Goal: Information Seeking & Learning: Compare options

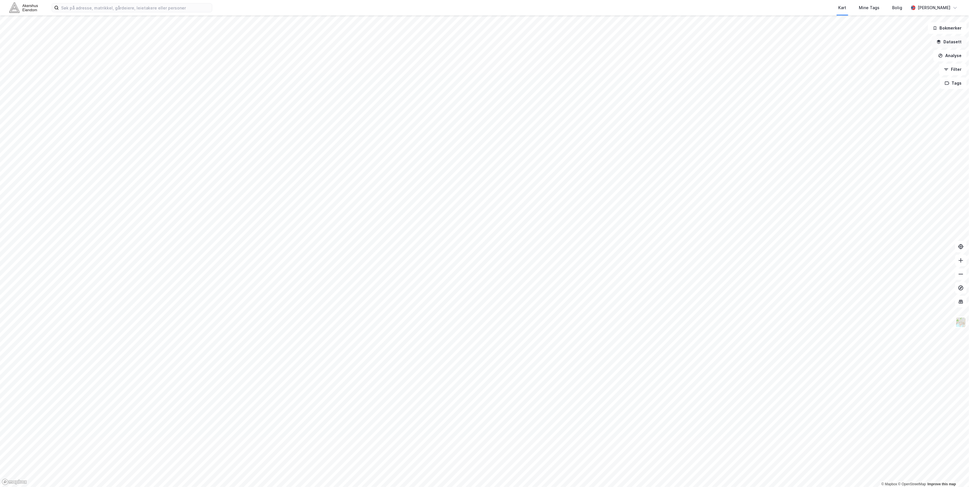
click at [957, 42] on button "Datasett" at bounding box center [949, 41] width 35 height 11
click at [955, 28] on icon at bounding box center [957, 27] width 5 height 5
click at [947, 42] on button "Datasett" at bounding box center [949, 41] width 35 height 11
click at [862, 78] on icon at bounding box center [863, 77] width 5 height 5
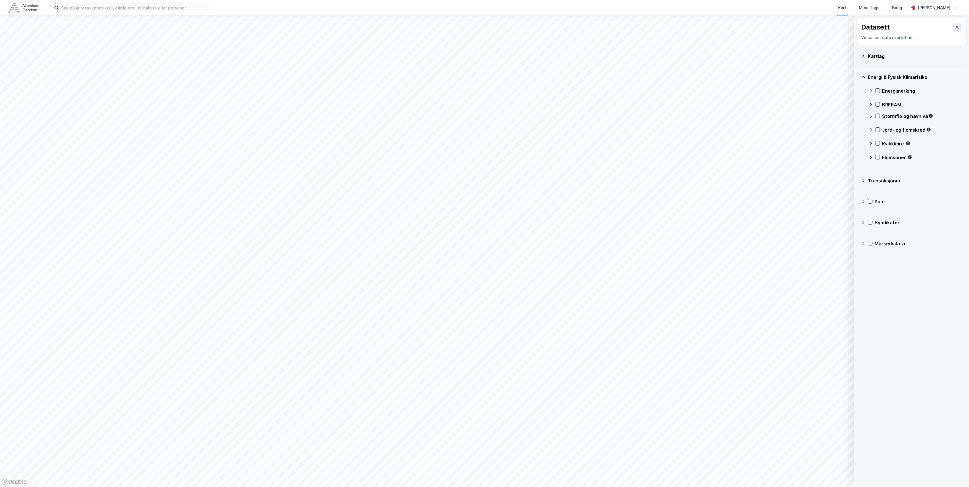
click at [873, 91] on icon at bounding box center [871, 91] width 5 height 5
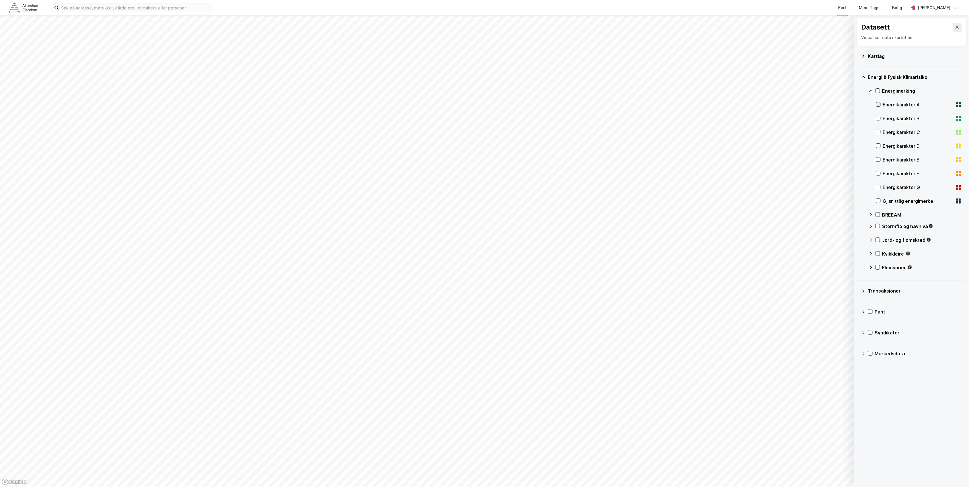
click at [876, 106] on div at bounding box center [878, 104] width 5 height 5
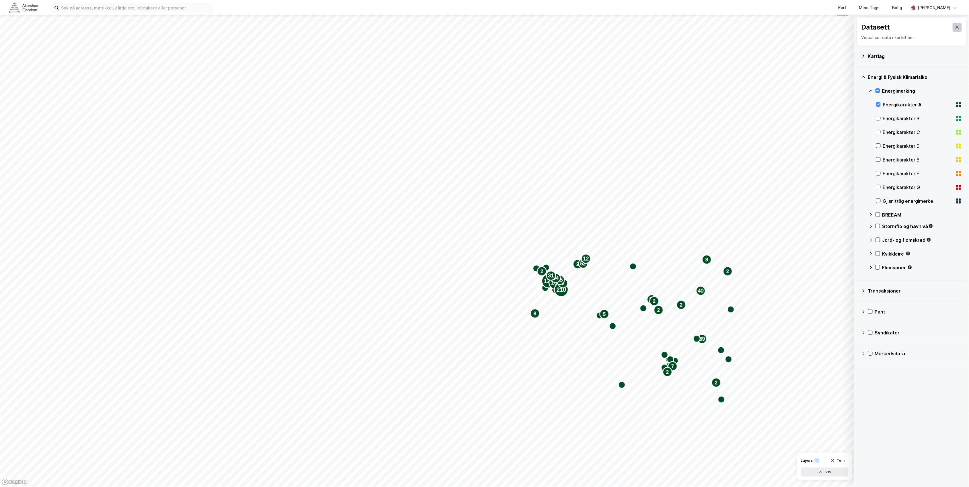
click at [955, 25] on icon at bounding box center [957, 27] width 5 height 5
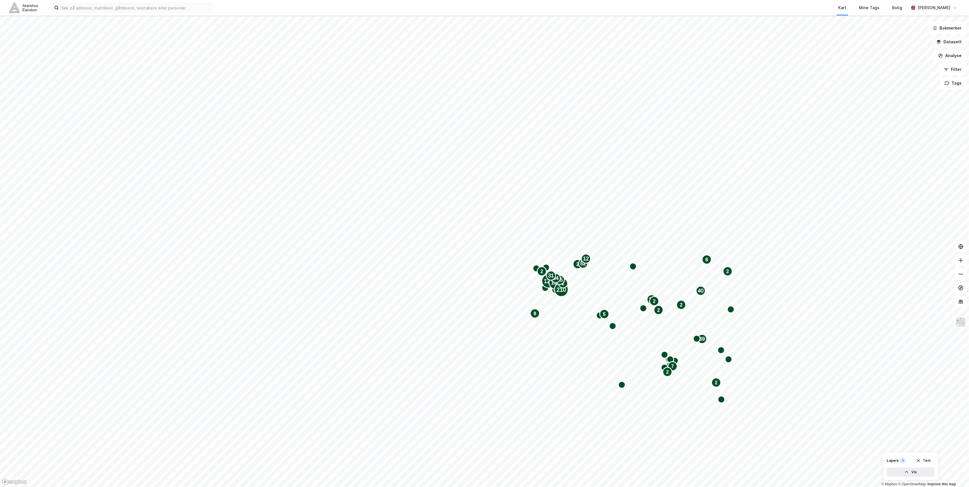
click at [948, 44] on button "Datasett" at bounding box center [949, 41] width 35 height 11
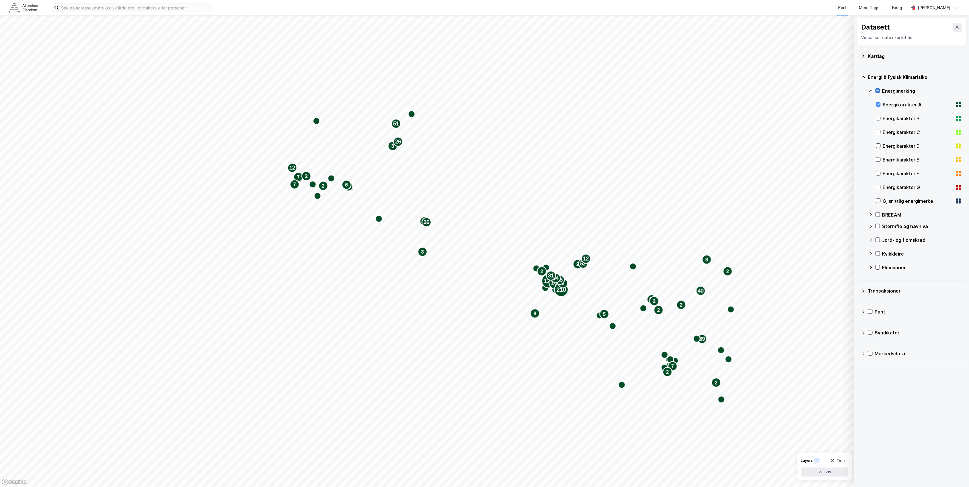
click at [879, 89] on icon at bounding box center [878, 91] width 4 height 4
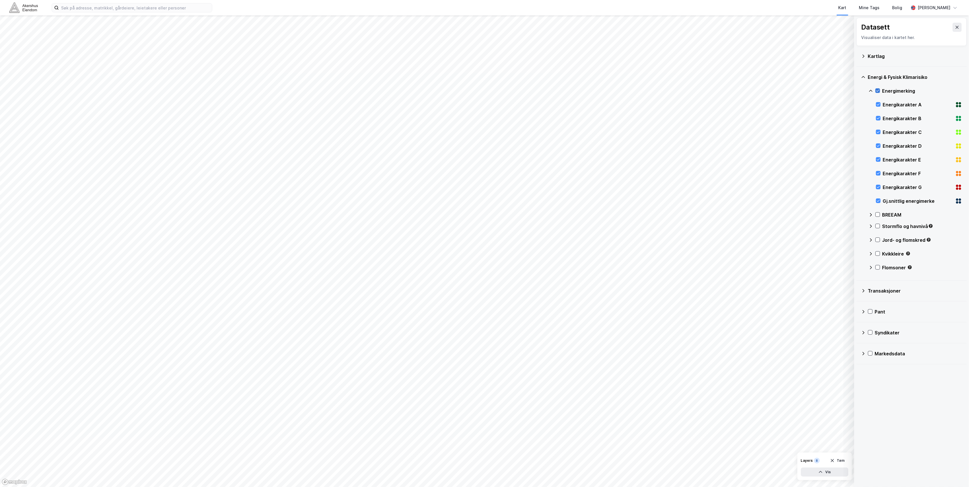
click at [878, 92] on icon at bounding box center [878, 91] width 4 height 4
click at [878, 89] on icon at bounding box center [878, 91] width 4 height 4
click at [878, 91] on icon at bounding box center [878, 91] width 4 height 4
click at [880, 104] on icon at bounding box center [878, 104] width 4 height 4
click at [959, 104] on icon at bounding box center [960, 103] width 2 height 2
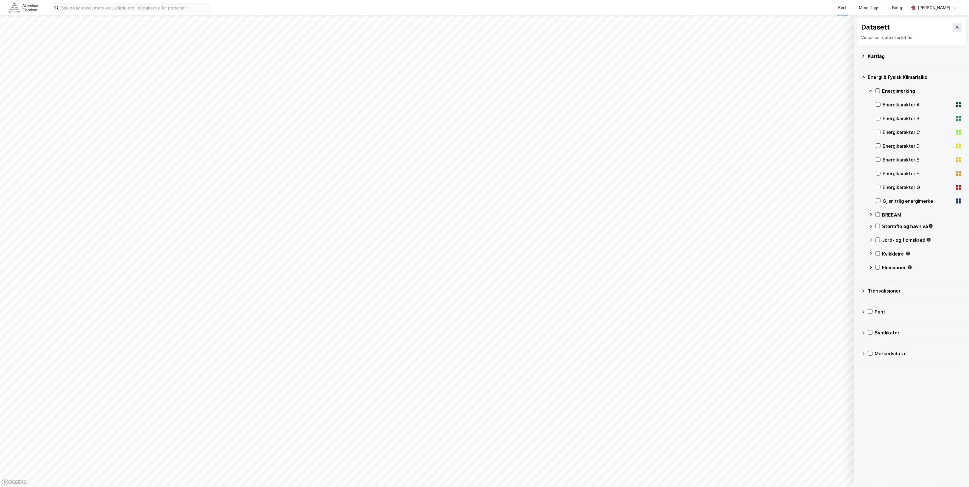
click at [959, 104] on icon at bounding box center [960, 103] width 2 height 2
click at [955, 27] on icon at bounding box center [957, 27] width 5 height 5
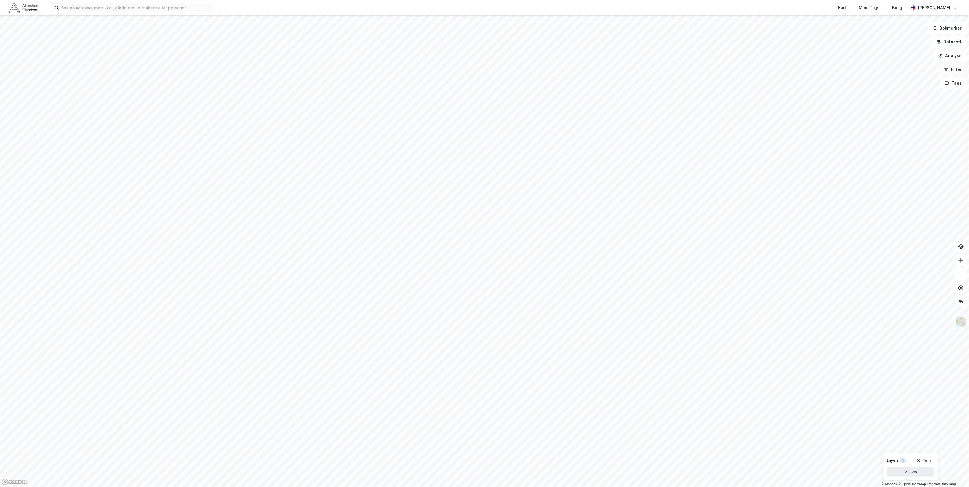
click at [953, 69] on button "Filter" at bounding box center [953, 69] width 28 height 11
click at [43, 242] on div "ESG" at bounding box center [50, 248] width 91 height 16
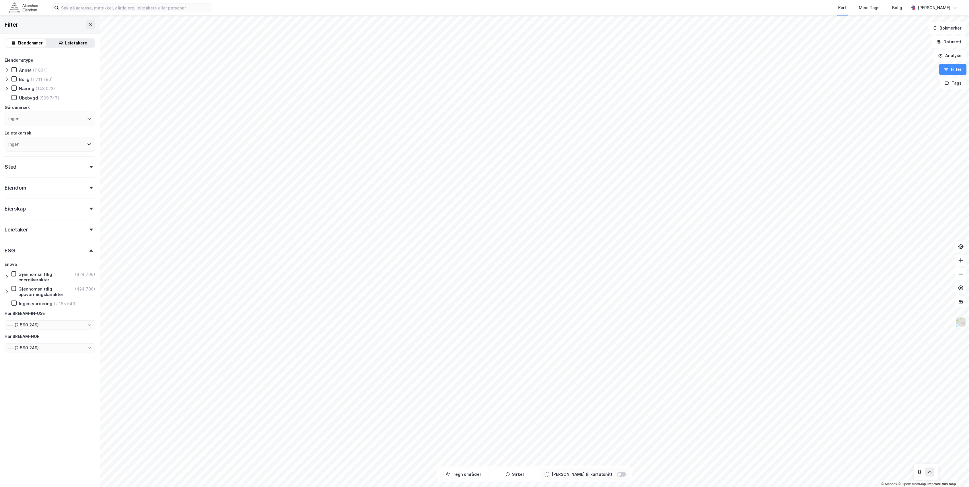
click at [7, 277] on icon at bounding box center [7, 276] width 5 height 5
drag, startPoint x: 18, startPoint y: 289, endPoint x: 30, endPoint y: 286, distance: 12.5
click at [18, 289] on icon at bounding box center [19, 289] width 4 height 4
click at [957, 68] on button "Filter" at bounding box center [953, 69] width 28 height 11
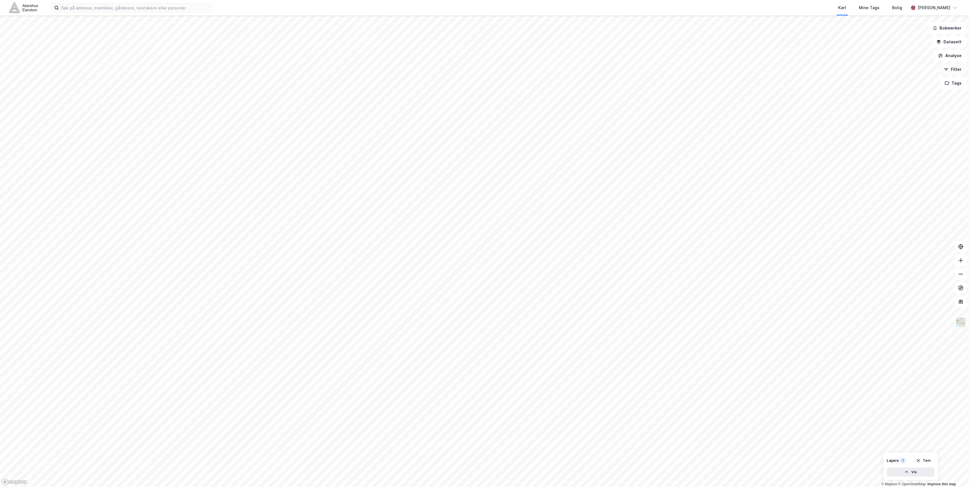
click at [955, 69] on button "Filter" at bounding box center [953, 69] width 28 height 11
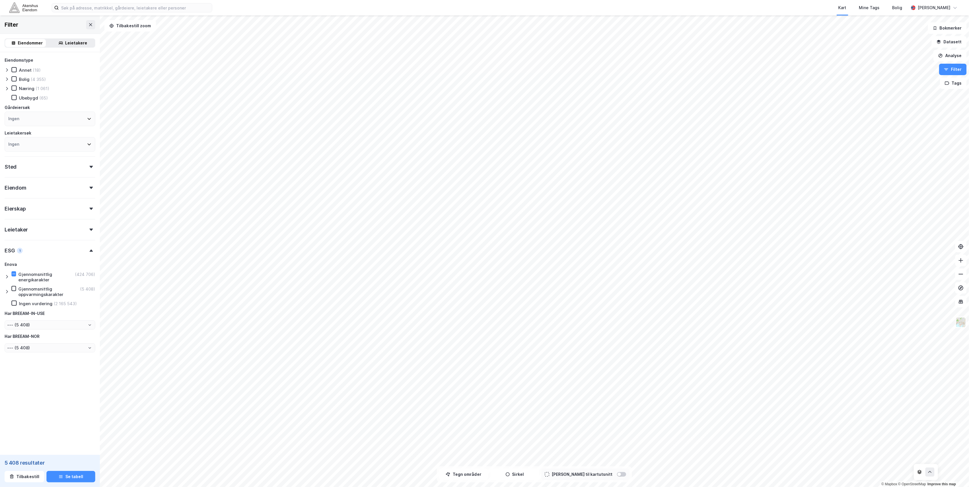
click at [9, 277] on icon at bounding box center [7, 276] width 5 height 5
click at [36, 170] on div "Sted" at bounding box center [50, 164] width 91 height 16
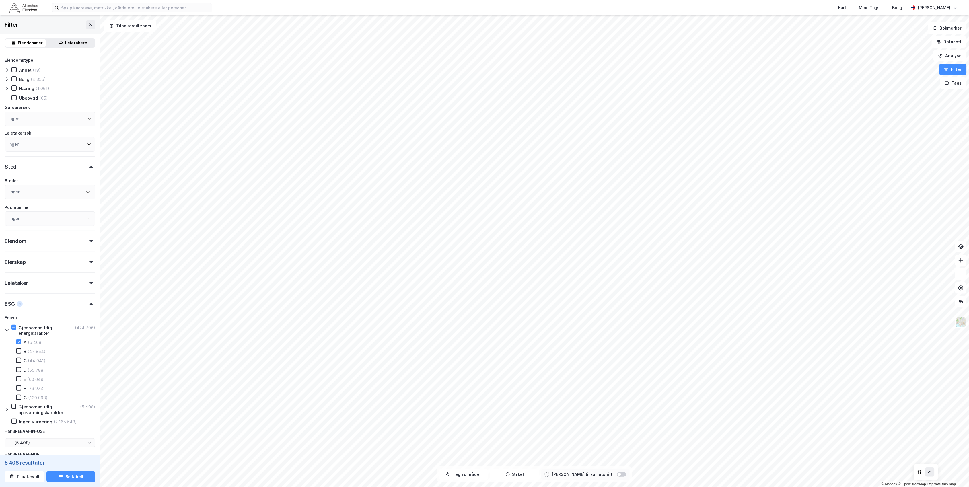
click at [51, 194] on div "Ingen" at bounding box center [50, 192] width 91 height 15
click at [29, 271] on div "Vestland" at bounding box center [25, 273] width 17 height 7
type input "--- (656)"
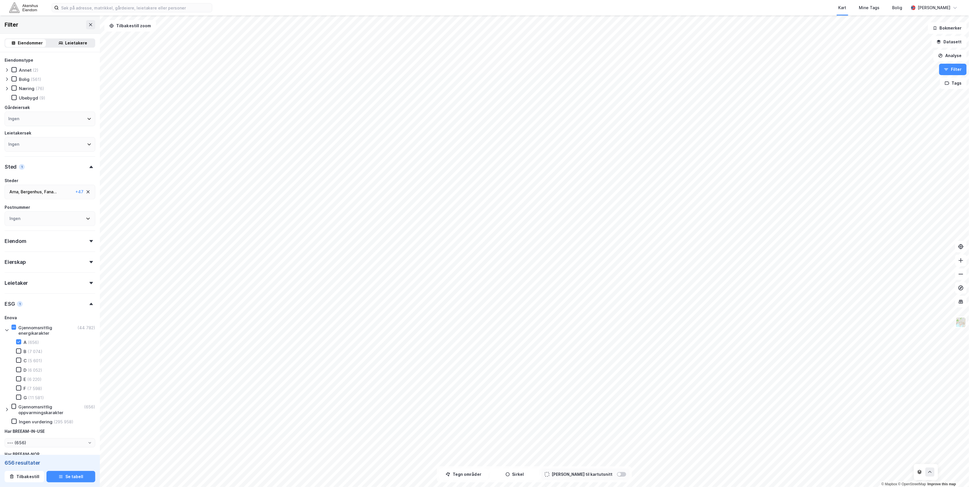
click at [79, 179] on div "Steder" at bounding box center [50, 180] width 91 height 7
click at [954, 44] on button "Datasett" at bounding box center [949, 41] width 35 height 11
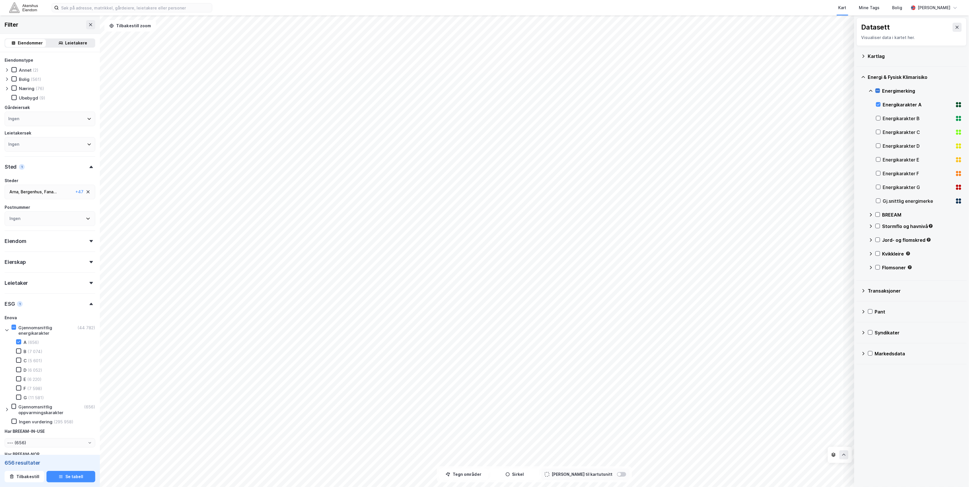
click at [879, 91] on icon at bounding box center [878, 91] width 4 height 4
click at [878, 90] on icon at bounding box center [878, 91] width 4 height 4
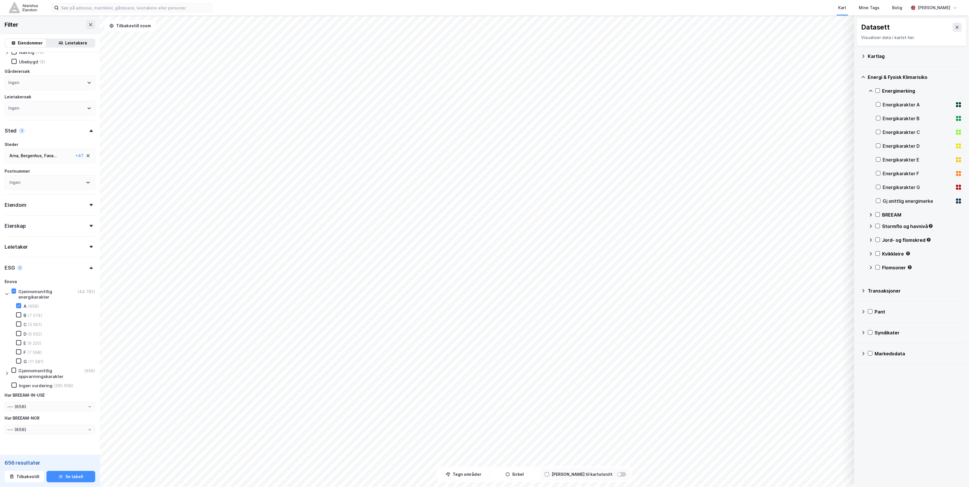
scroll to position [38, 0]
click at [7, 370] on icon at bounding box center [7, 371] width 5 height 5
click at [84, 116] on div "Arna , Bergenhus , Fana ... [GEOGRAPHIC_DATA] , [GEOGRAPHIC_DATA] , [GEOGRAPHIC…" at bounding box center [50, 115] width 91 height 15
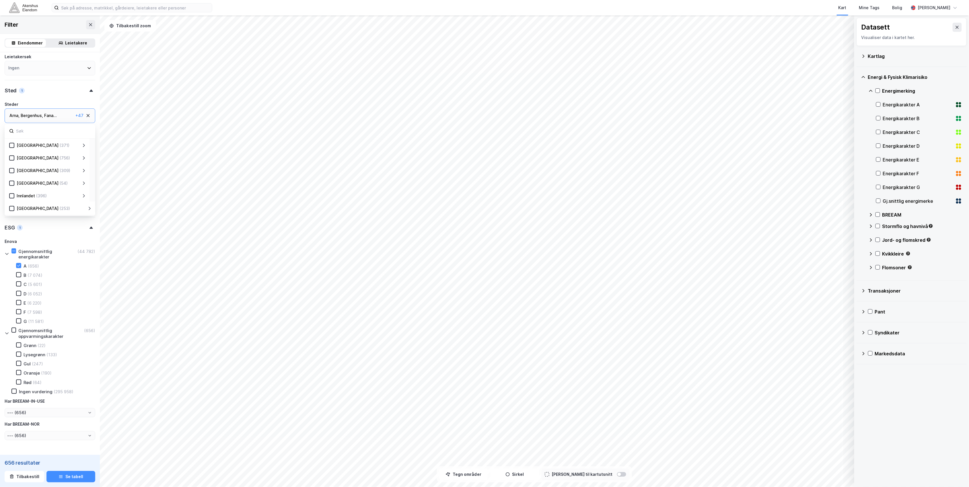
scroll to position [113, 0]
click at [85, 195] on icon at bounding box center [83, 196] width 5 height 5
drag, startPoint x: 11, startPoint y: 158, endPoint x: 20, endPoint y: 164, distance: 10.6
click at [11, 158] on icon at bounding box center [12, 159] width 4 height 4
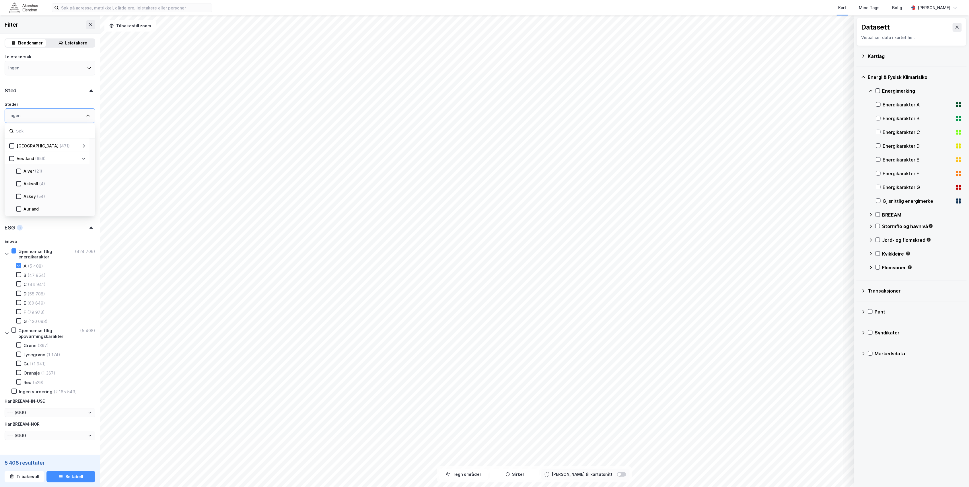
type input "--- (5 408)"
click at [19, 169] on icon at bounding box center [19, 170] width 4 height 4
type input "--- (161)"
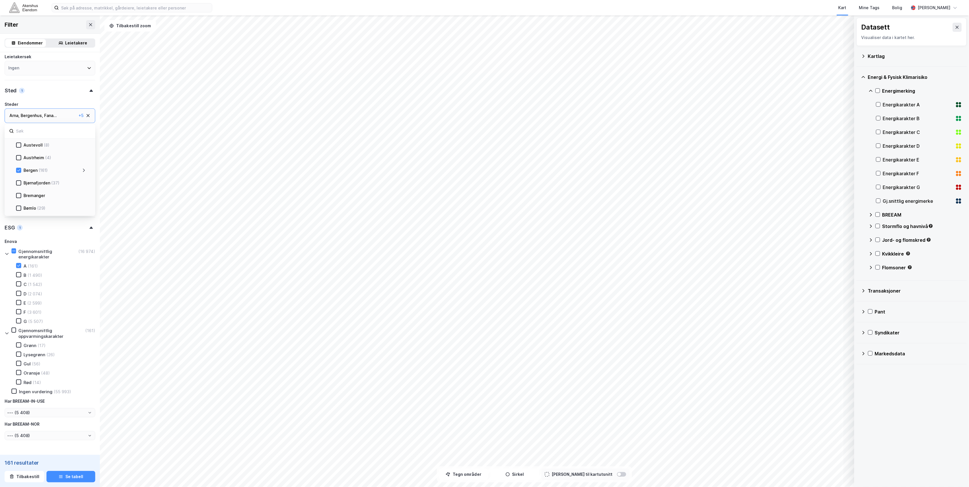
type input "--- (161)"
click at [92, 103] on div "Eiendomstype Annet (1) Bolig (122) Næring (38) [GEOGRAPHIC_DATA] (4) Gårdeiersø…" at bounding box center [50, 225] width 100 height 498
click at [60, 476] on icon "button" at bounding box center [61, 476] width 5 height 5
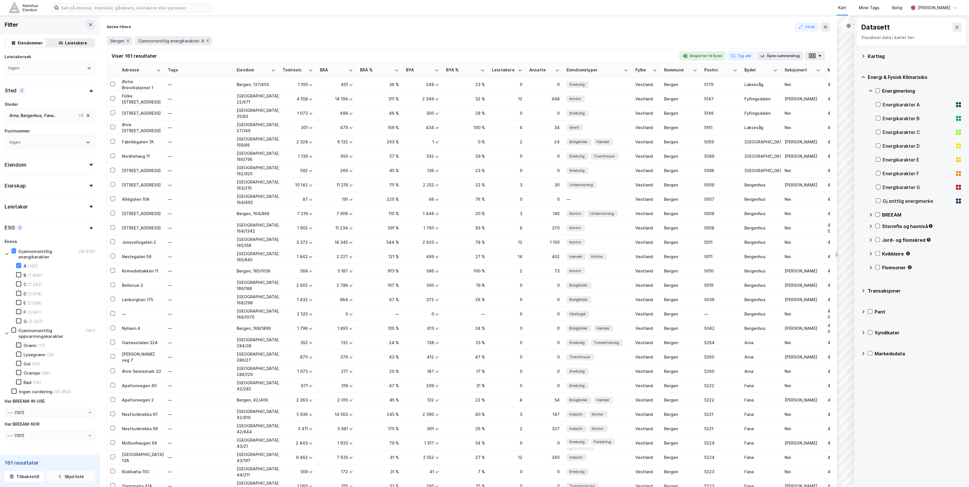
click at [18, 345] on icon at bounding box center [19, 345] width 4 height 4
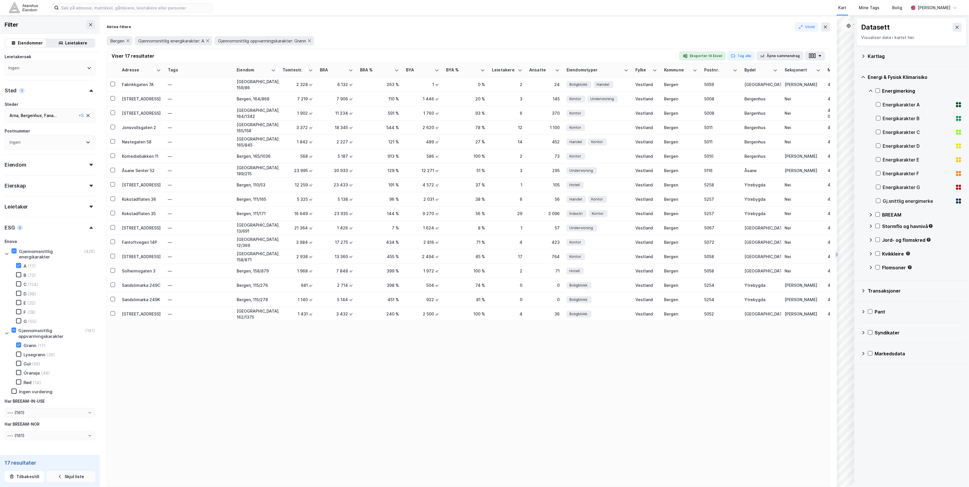
type input "--- (17)"
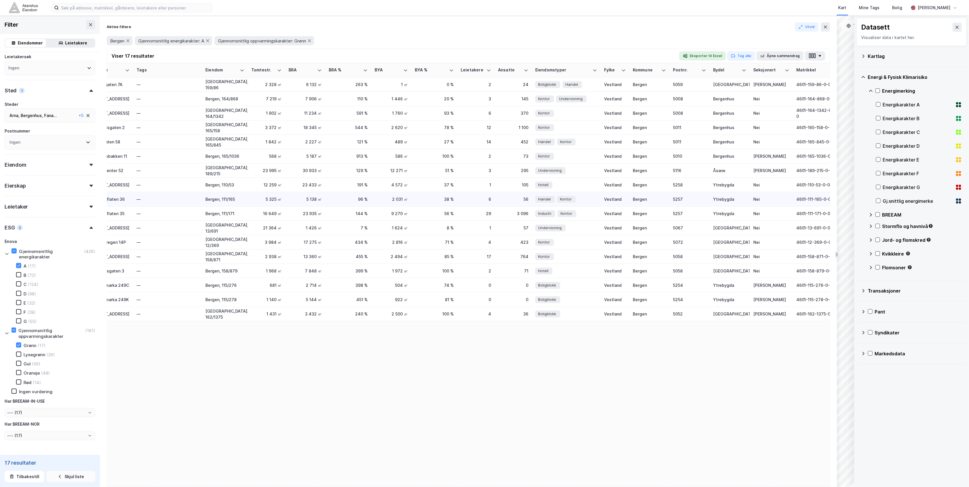
scroll to position [0, 38]
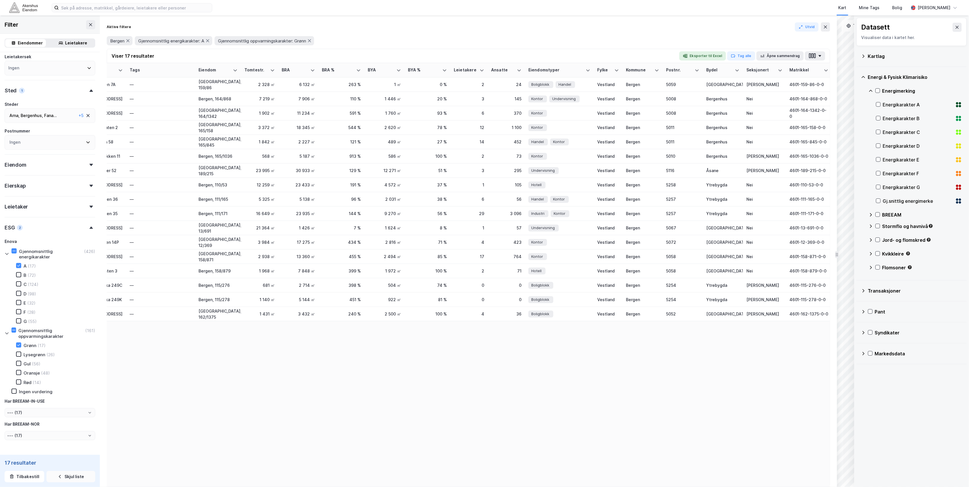
click at [399, 33] on div "Bergen Gjennomsnittlig energikarakter: A Gjennomsnittlig oppvarmingskarakter: G…" at bounding box center [468, 41] width 723 height 16
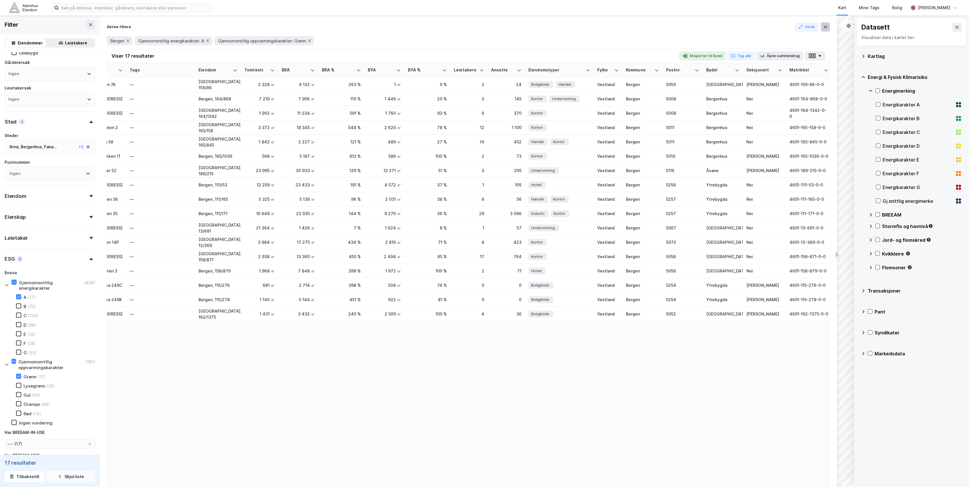
scroll to position [0, 0]
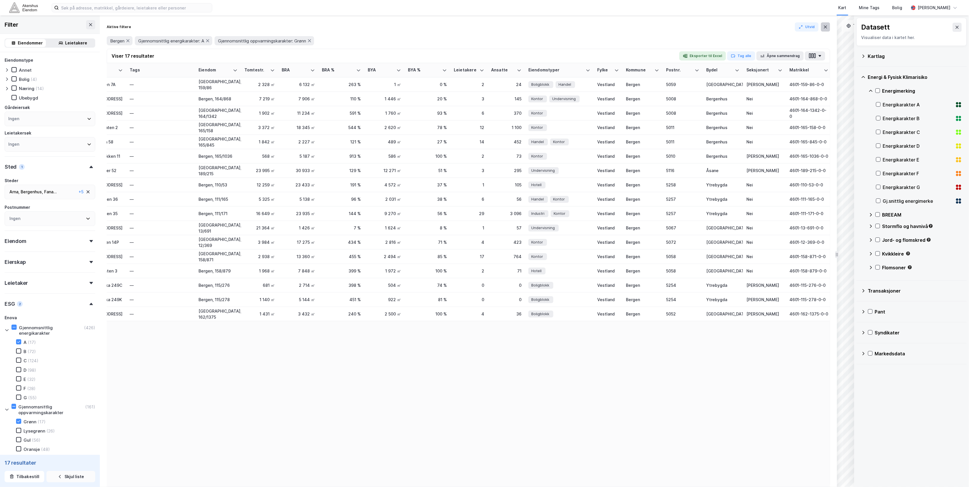
click at [825, 27] on icon at bounding box center [825, 27] width 5 height 5
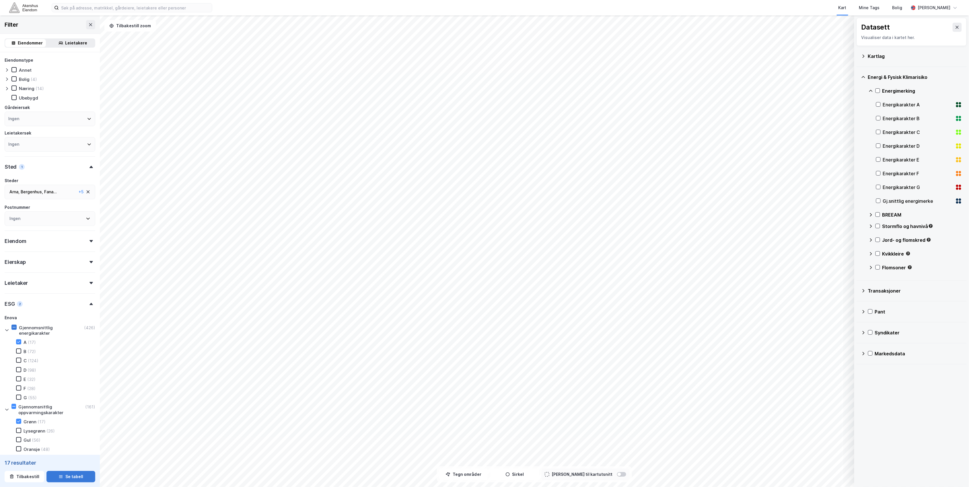
click at [13, 327] on icon at bounding box center [13, 327] width 3 height 0
type input "--- (426)"
click at [87, 303] on div at bounding box center [91, 304] width 8 height 2
click at [77, 304] on div "ESG 8" at bounding box center [50, 301] width 91 height 16
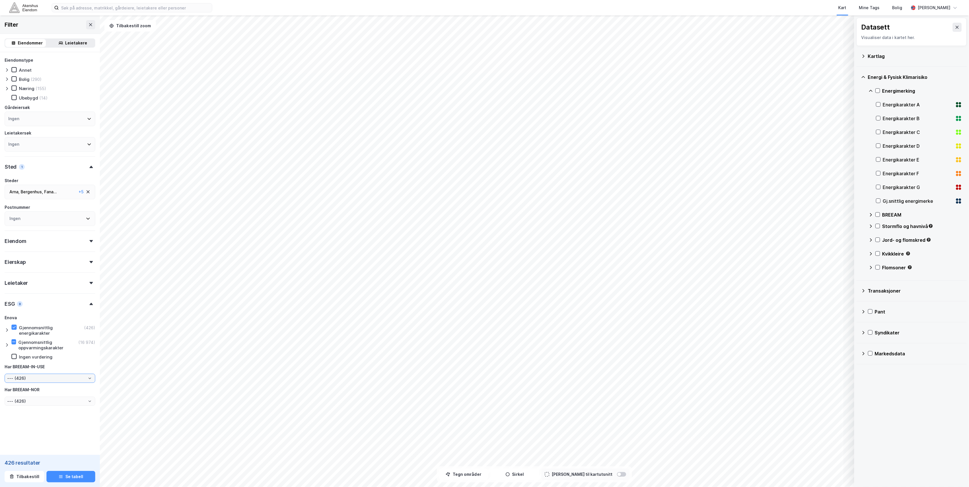
click at [30, 379] on input "--- (426)" at bounding box center [50, 378] width 90 height 9
drag, startPoint x: 30, startPoint y: 379, endPoint x: 27, endPoint y: 379, distance: 2.9
click at [27, 379] on input "--- (426)" at bounding box center [50, 378] width 90 height 9
click at [85, 366] on div "Har BREEAM-IN-USE" at bounding box center [50, 366] width 91 height 7
click at [7, 86] on icon at bounding box center [7, 88] width 5 height 5
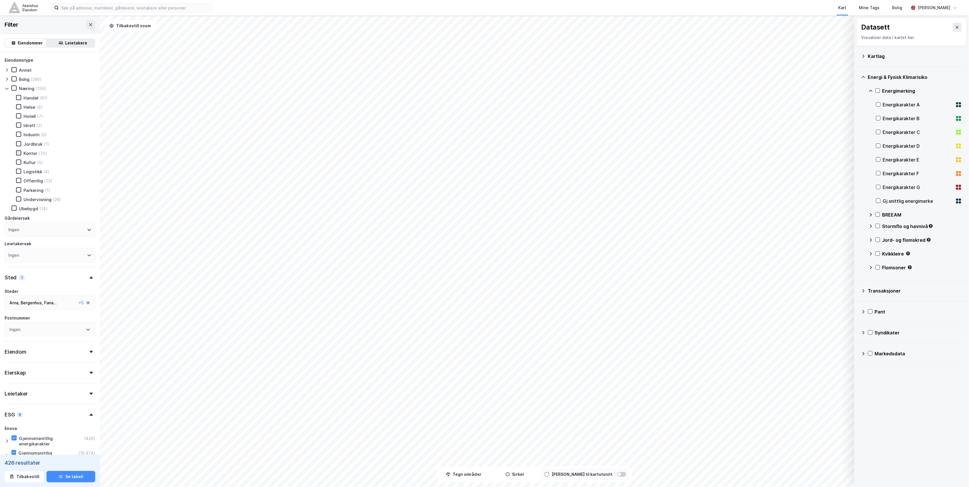
click at [17, 153] on icon at bounding box center [19, 153] width 4 height 4
type input "--- (70)"
click at [75, 479] on button "Se tabell" at bounding box center [70, 476] width 49 height 11
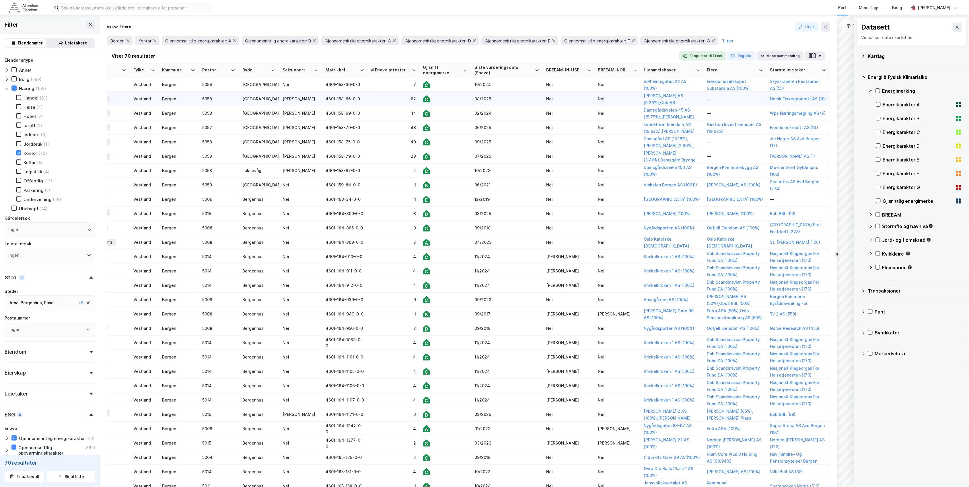
scroll to position [0, 508]
click at [716, 56] on button "Eksporter til Excel" at bounding box center [702, 55] width 47 height 9
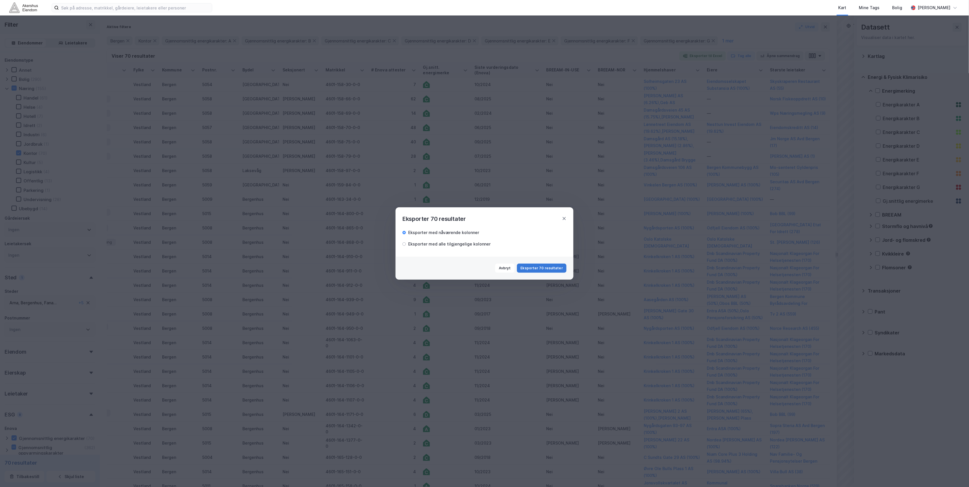
click at [541, 268] on button "Eksporter 70 resultater" at bounding box center [542, 268] width 50 height 9
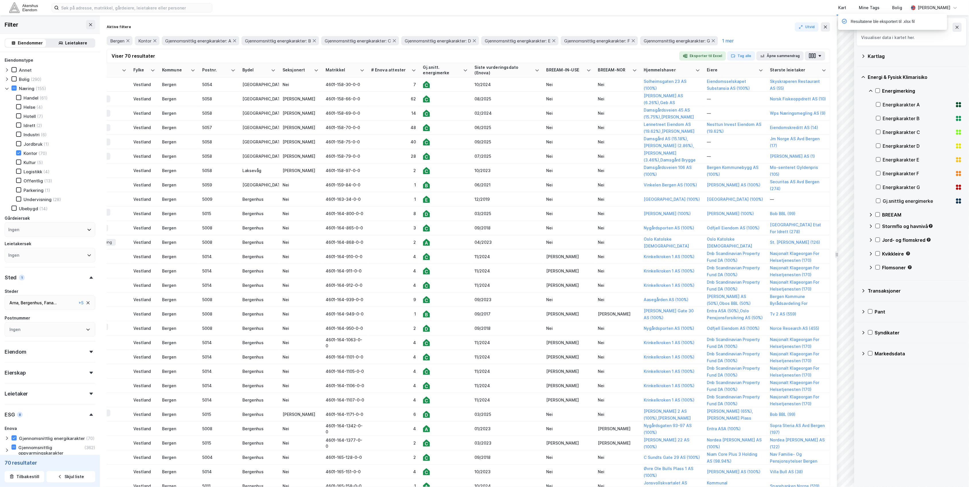
click at [694, 25] on div "Aktive filtere Utvid" at bounding box center [468, 26] width 723 height 9
click at [862, 357] on div "Markedsdata" at bounding box center [911, 354] width 101 height 14
click at [870, 396] on icon at bounding box center [871, 395] width 5 height 5
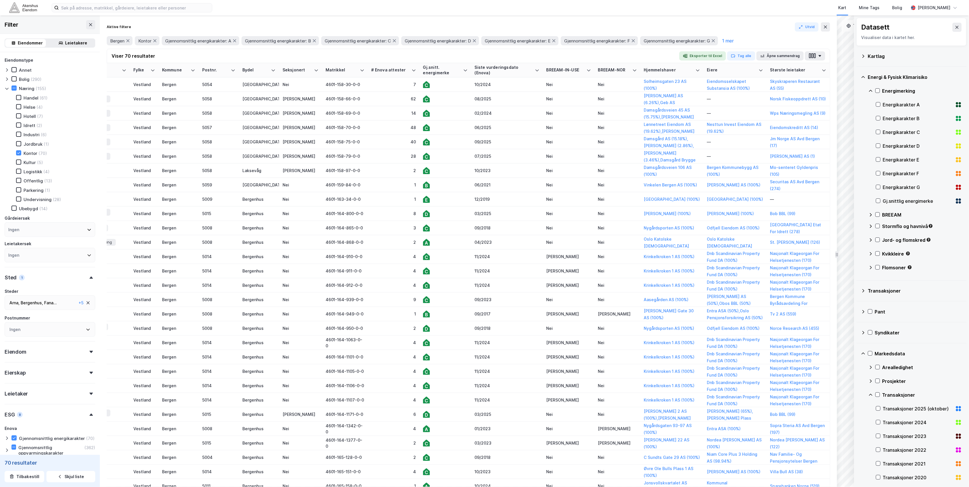
click at [871, 396] on icon at bounding box center [871, 395] width 5 height 5
click at [872, 386] on div "Prosjekter" at bounding box center [916, 381] width 94 height 14
click at [872, 383] on icon at bounding box center [871, 381] width 5 height 5
click at [871, 368] on icon at bounding box center [871, 367] width 5 height 5
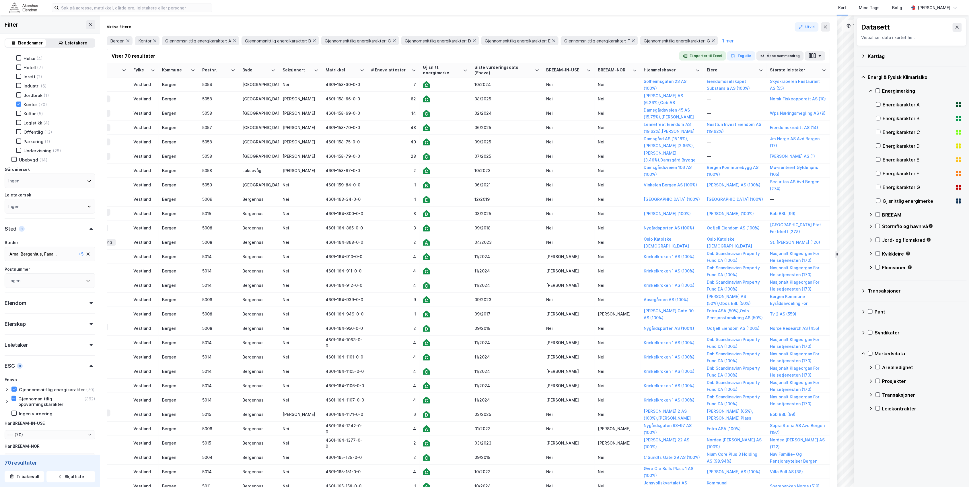
scroll to position [93, 0]
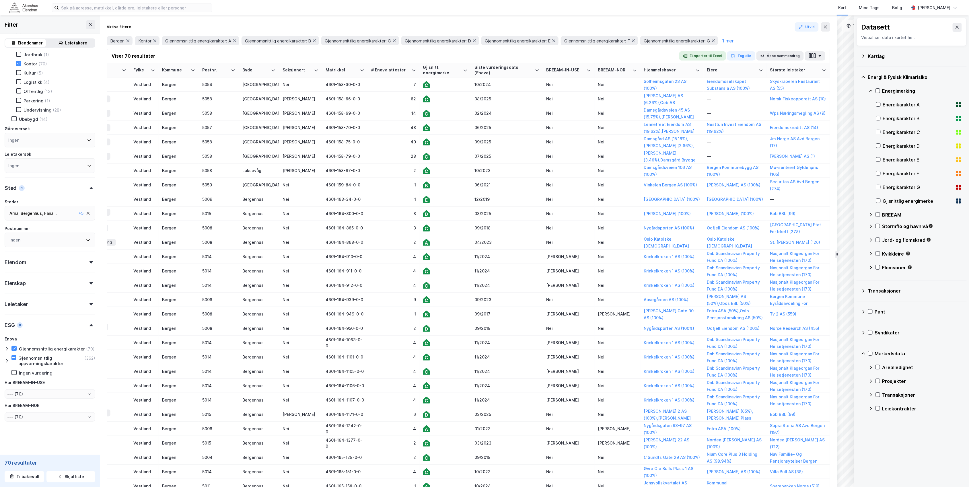
click at [87, 303] on div at bounding box center [91, 304] width 8 height 2
click at [89, 279] on icon at bounding box center [90, 280] width 3 height 2
click at [88, 258] on div "Eiendom" at bounding box center [50, 256] width 91 height 16
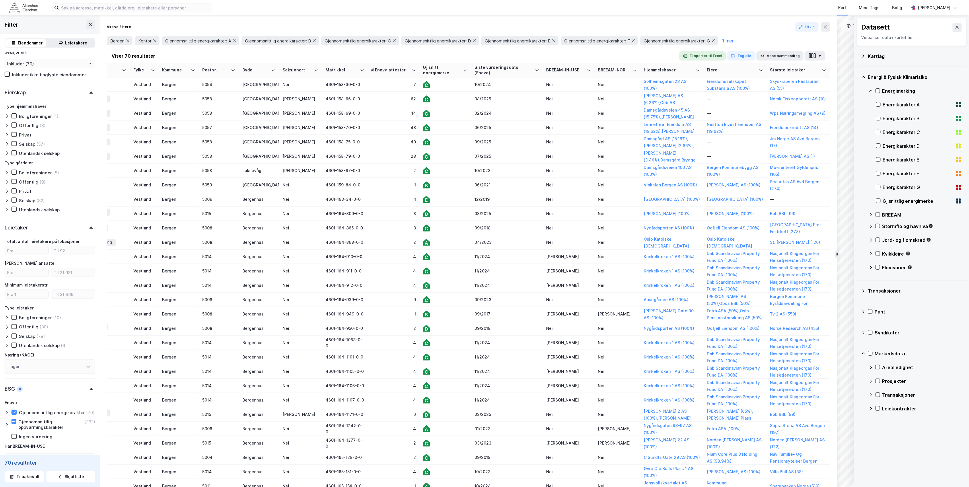
scroll to position [476, 0]
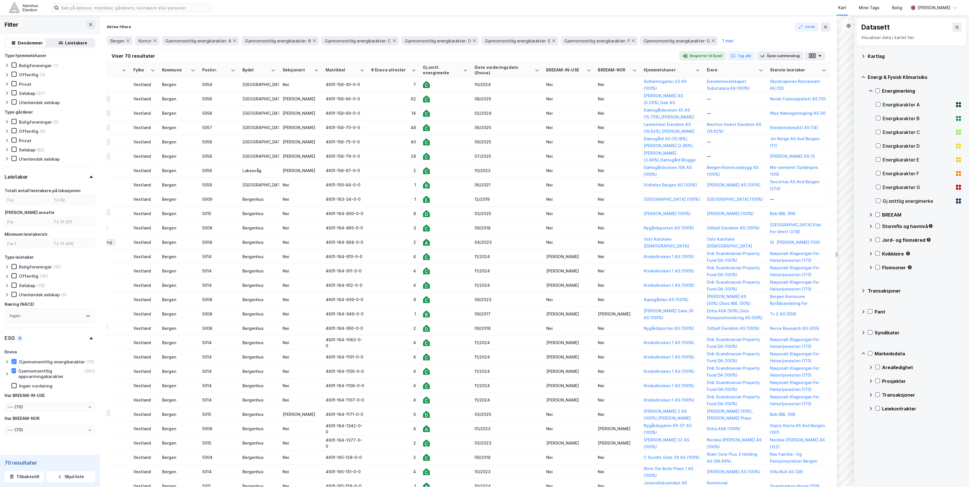
click at [49, 416] on div "Enova Gjennomsnittlig energikarakter (70) Gjennomsnittlig oppvarmingskarakter (…" at bounding box center [50, 392] width 91 height 86
click at [7, 363] on icon at bounding box center [7, 361] width 2 height 3
click at [14, 360] on icon at bounding box center [14, 362] width 4 height 4
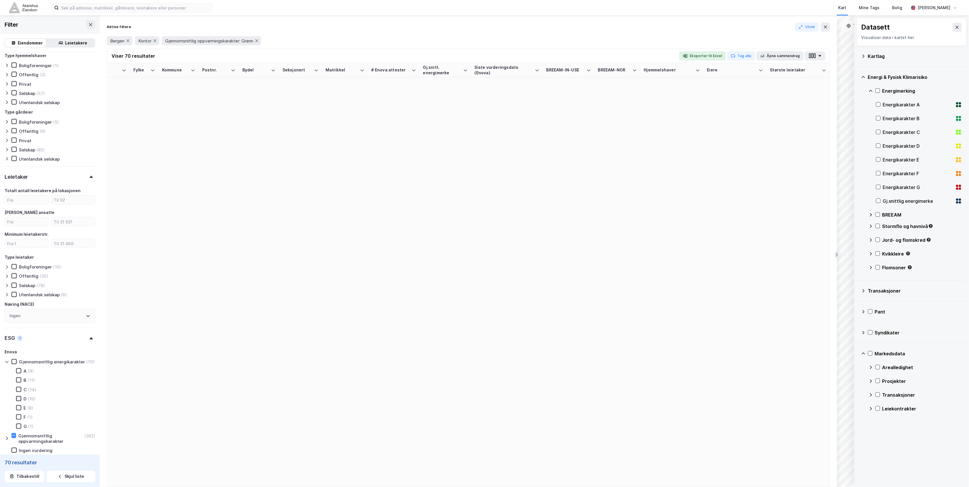
click at [17, 400] on icon at bounding box center [18, 399] width 3 height 2
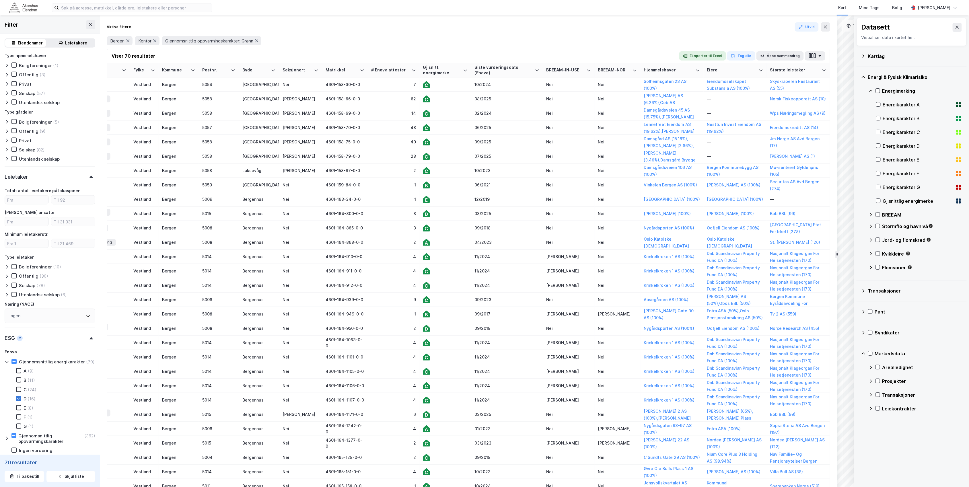
scroll to position [0, 502]
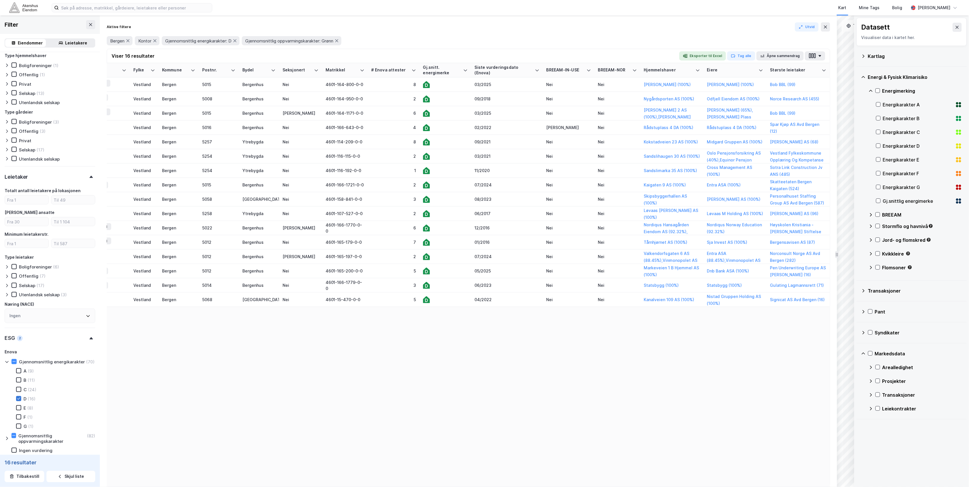
type input "--- (16)"
type input "Inkluder (16)"
